Goal: Information Seeking & Learning: Find specific fact

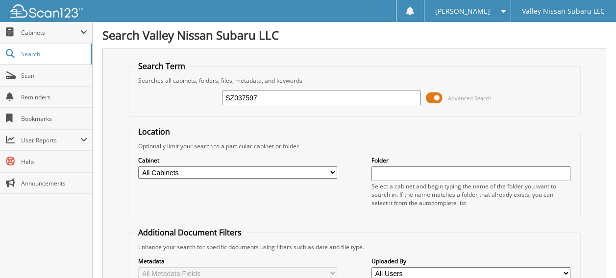
type input "SZ037597"
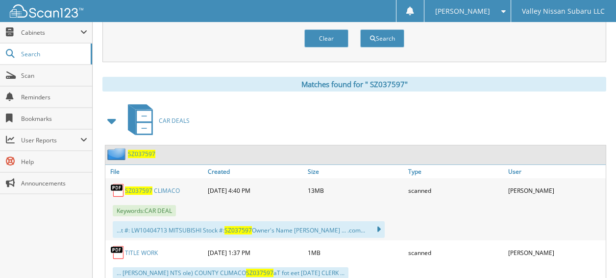
scroll to position [392, 0]
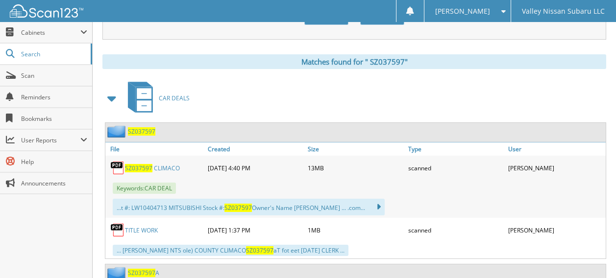
click at [154, 164] on link "S Z 0 3 7 5 9 7 C L I M A C O" at bounding box center [152, 168] width 55 height 8
